Goal: Information Seeking & Learning: Check status

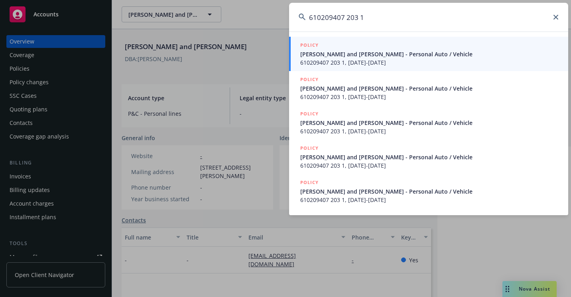
type input "610209407 203 1"
click at [326, 54] on span "[PERSON_NAME] and [PERSON_NAME] - Personal Auto / Vehicle" at bounding box center [429, 54] width 258 height 8
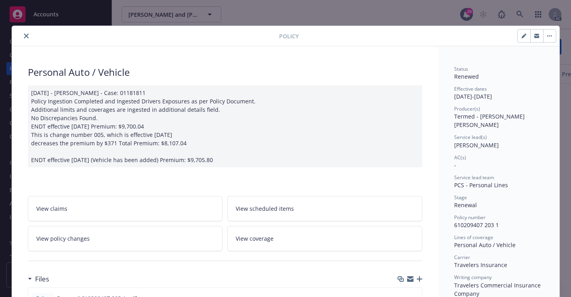
click at [22, 38] on button "close" at bounding box center [27, 36] width 10 height 10
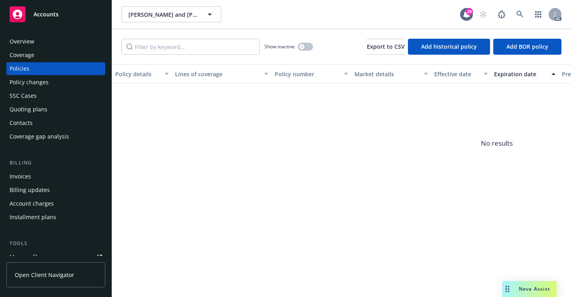
click at [36, 43] on div "Overview" at bounding box center [56, 41] width 92 height 13
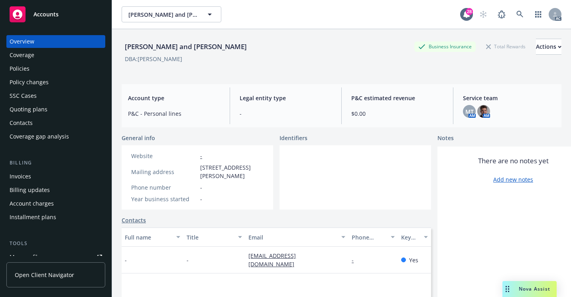
click at [28, 72] on div "Policies" at bounding box center [20, 68] width 20 height 13
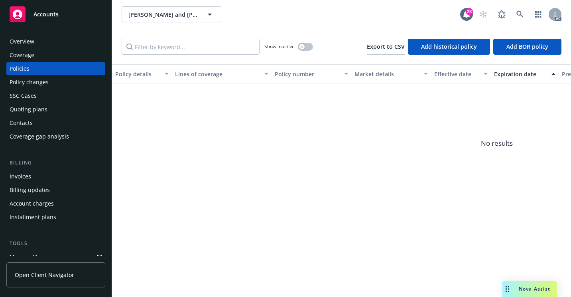
click at [43, 85] on div "Policy changes" at bounding box center [29, 82] width 39 height 13
click at [39, 100] on div "SSC Cases" at bounding box center [56, 95] width 92 height 13
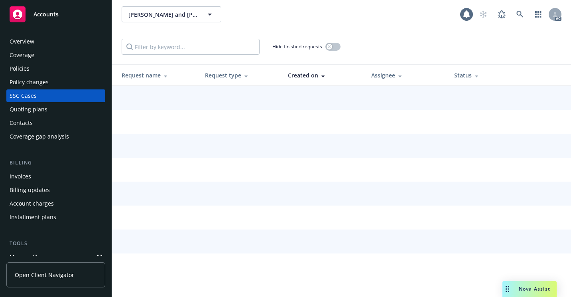
click at [32, 95] on div "SSC Cases" at bounding box center [23, 95] width 27 height 13
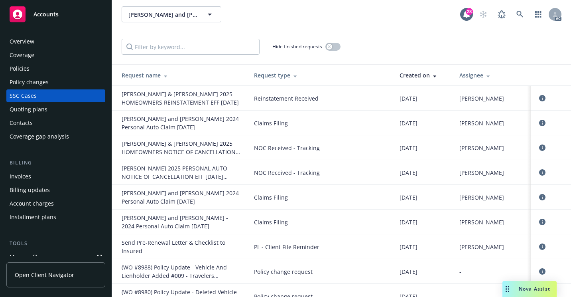
click at [417, 25] on div "[PERSON_NAME] and [PERSON_NAME] [PERSON_NAME] and [PERSON_NAME] 28 AC" at bounding box center [341, 14] width 459 height 29
click at [32, 37] on div "Overview" at bounding box center [22, 41] width 25 height 13
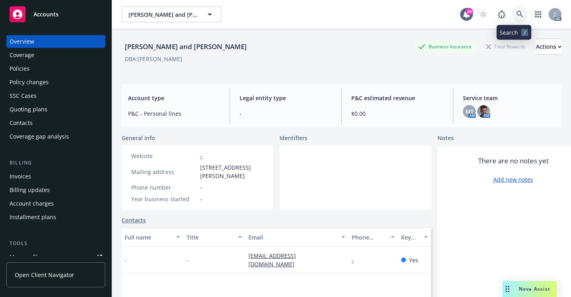
click at [516, 17] on icon at bounding box center [519, 14] width 7 height 7
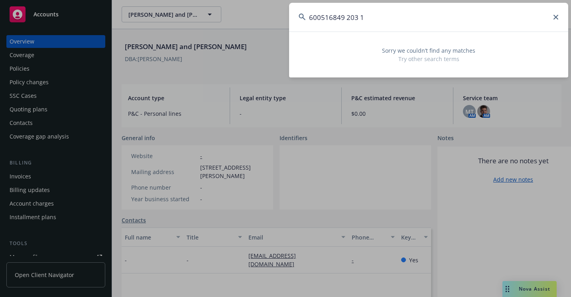
drag, startPoint x: 453, startPoint y: 11, endPoint x: 263, endPoint y: 30, distance: 190.2
click at [263, 30] on div "600516849 203 1 Sorry we couldn’t find any matches Try other search terms" at bounding box center [285, 148] width 571 height 297
paste input "7204HR177628"
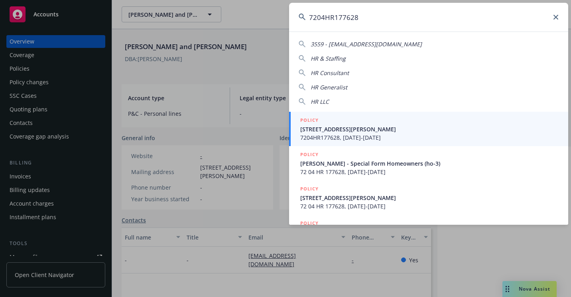
type input "7204HR177628"
drag, startPoint x: 337, startPoint y: 132, endPoint x: 322, endPoint y: 130, distance: 14.9
click at [337, 132] on span "[STREET_ADDRESS][PERSON_NAME]" at bounding box center [429, 129] width 258 height 8
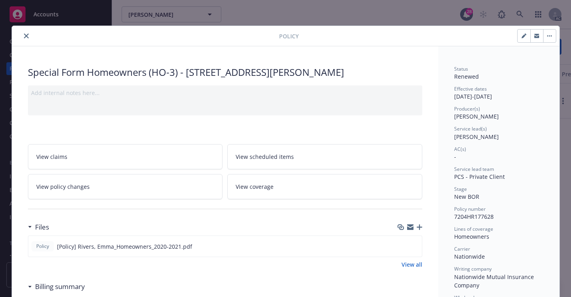
drag, startPoint x: 22, startPoint y: 37, endPoint x: 41, endPoint y: 63, distance: 31.8
click at [22, 38] on button "close" at bounding box center [27, 36] width 10 height 10
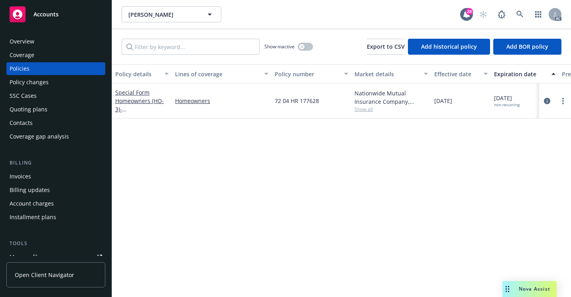
click at [44, 41] on div "Overview" at bounding box center [56, 41] width 92 height 13
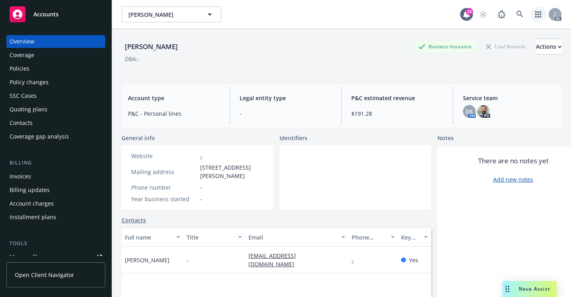
click at [530, 15] on link "button" at bounding box center [538, 14] width 16 height 16
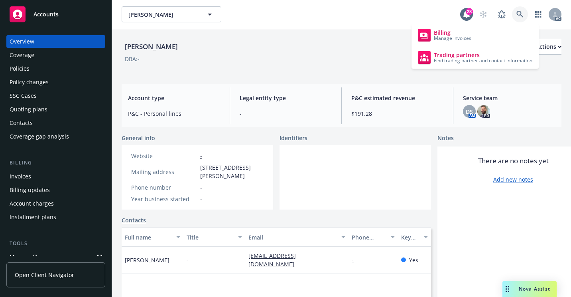
click at [516, 14] on icon at bounding box center [519, 14] width 7 height 7
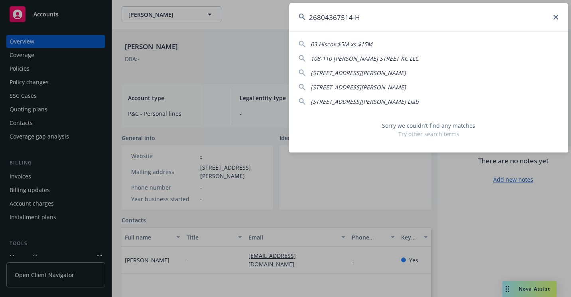
drag, startPoint x: 485, startPoint y: 29, endPoint x: 275, endPoint y: 33, distance: 209.7
click at [275, 33] on div "26804367514-H 03 Hiscox $5M xs $15M 108-110 [PERSON_NAME] STREET KC LLC [STREET…" at bounding box center [285, 148] width 571 height 297
paste input "[PERSON_NAME] GOLDENEEBG"
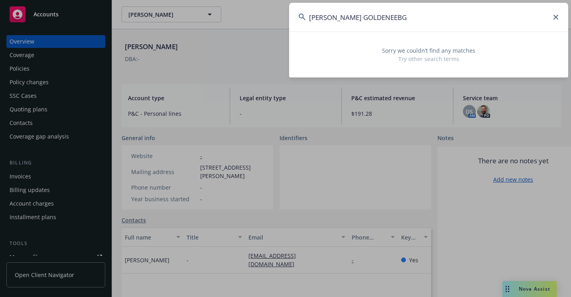
drag, startPoint x: 402, startPoint y: 20, endPoint x: 161, endPoint y: 39, distance: 241.9
click at [161, 39] on div "[PERSON_NAME] GOLDENEEBG Sorry we couldn’t find any matches Try other search te…" at bounding box center [285, 148] width 571 height 297
paste input "607471073 633 1"
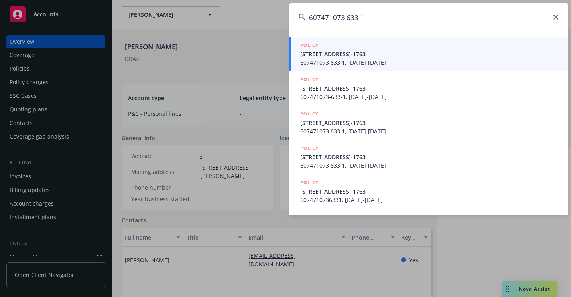
type input "607471073 633 1"
click at [319, 53] on span "[STREET_ADDRESS]-1763" at bounding box center [429, 54] width 258 height 8
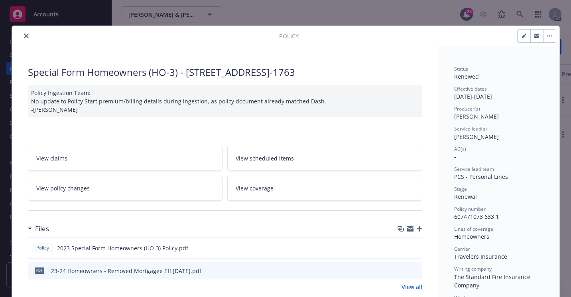
click at [24, 37] on icon "close" at bounding box center [26, 35] width 5 height 5
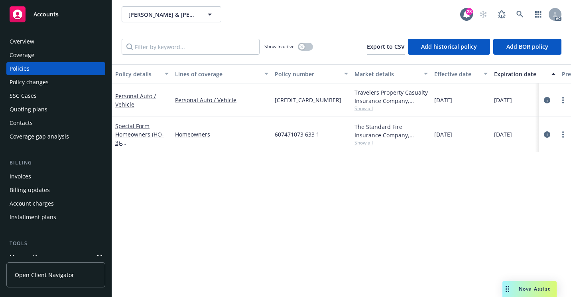
drag, startPoint x: 40, startPoint y: 36, endPoint x: 71, endPoint y: 98, distance: 68.8
click at [41, 36] on div "Overview" at bounding box center [56, 41] width 92 height 13
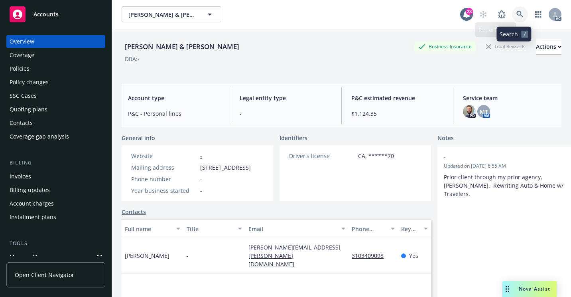
click at [512, 11] on link at bounding box center [520, 14] width 16 height 16
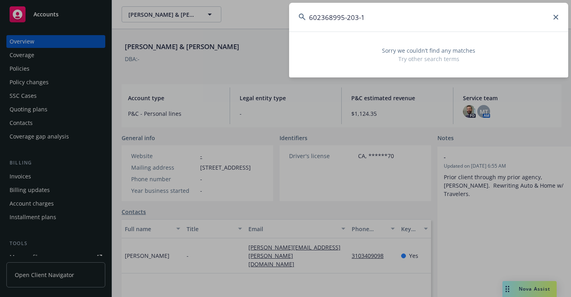
drag, startPoint x: 440, startPoint y: 24, endPoint x: 291, endPoint y: 49, distance: 152.0
click at [291, 49] on div "602368995-203-1 Sorry we couldn’t find any matches Try other search terms" at bounding box center [428, 40] width 279 height 75
paste input "996819988 203 2"
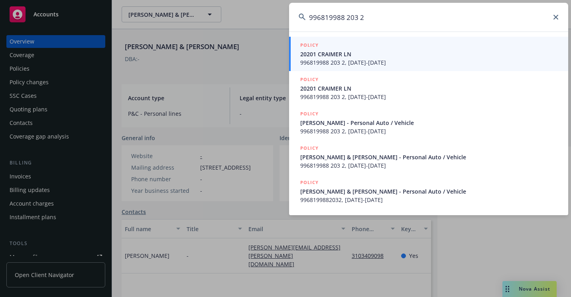
type input "996819988 203 2"
click at [315, 64] on span "996819988 203 2, [DATE]-[DATE]" at bounding box center [429, 62] width 258 height 8
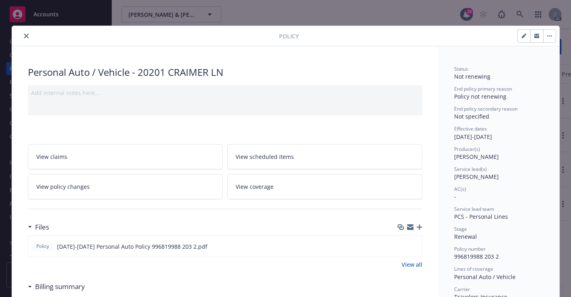
click at [24, 37] on icon "close" at bounding box center [26, 35] width 5 height 5
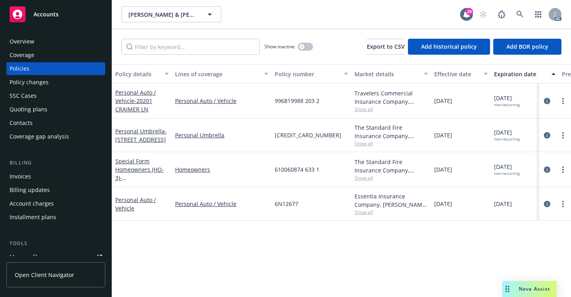
click at [49, 42] on div "Overview" at bounding box center [56, 41] width 92 height 13
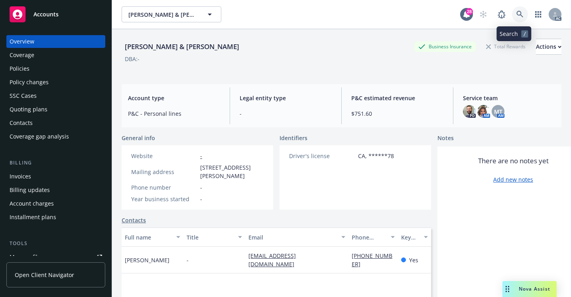
click at [512, 18] on link at bounding box center [520, 14] width 16 height 16
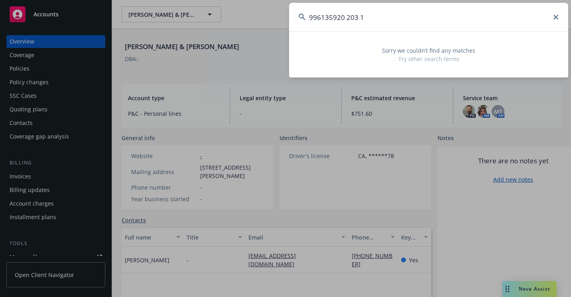
type input "996135920 203 1"
